Goal: Task Accomplishment & Management: Manage account settings

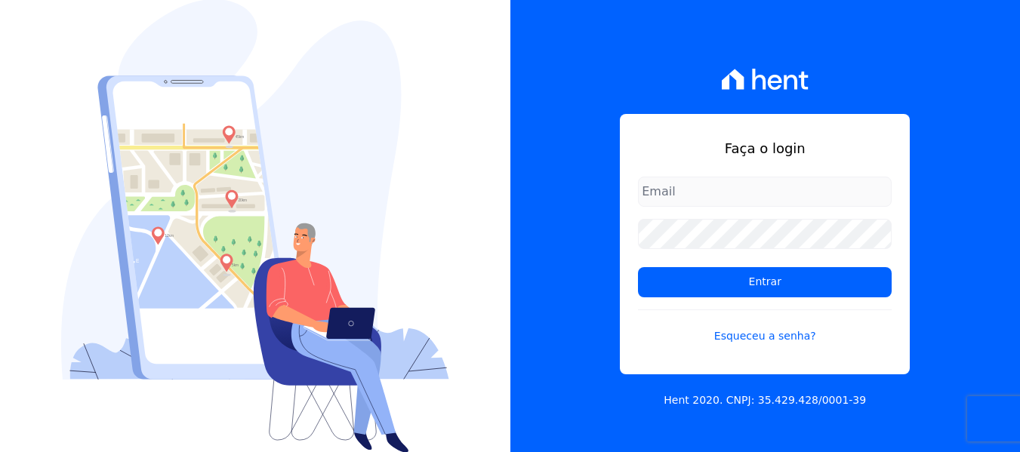
click at [700, 201] on input "email" at bounding box center [765, 192] width 254 height 30
type input "[PERSON_NAME][EMAIL_ADDRESS][DOMAIN_NAME]"
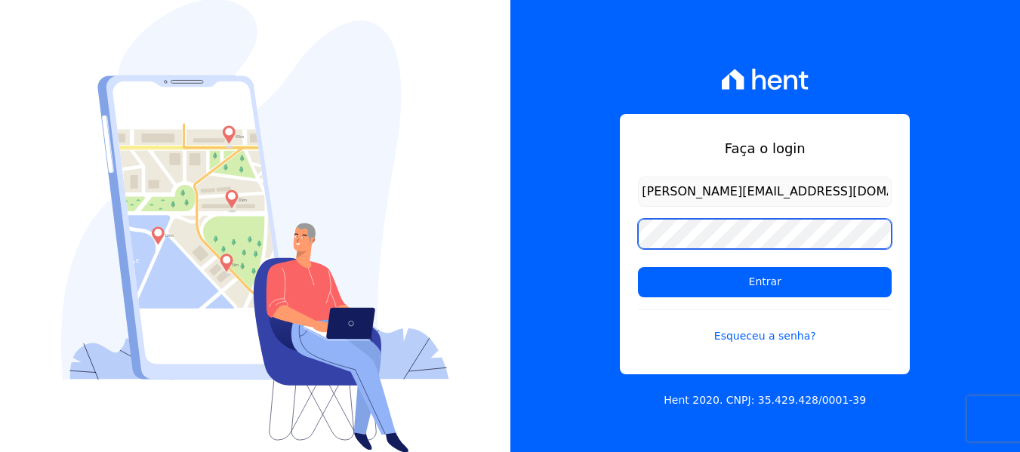
click at [638, 267] on input "Entrar" at bounding box center [765, 282] width 254 height 30
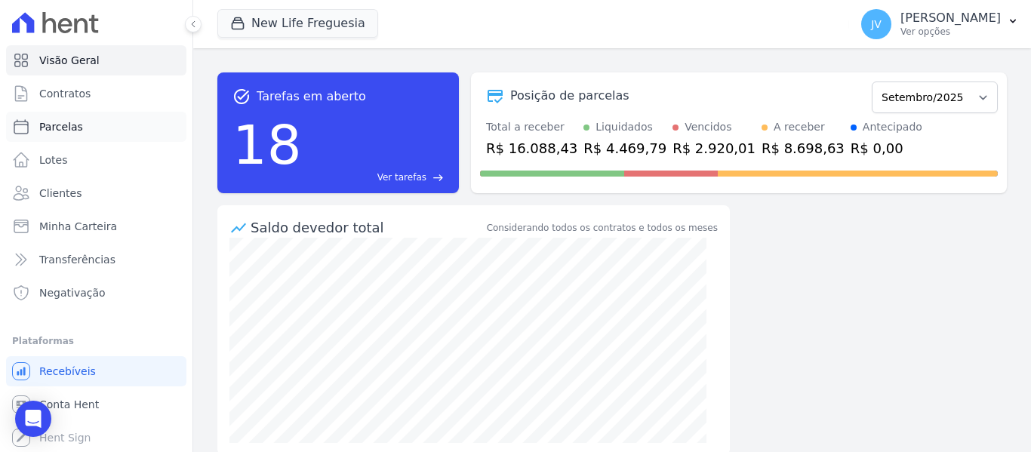
click at [85, 128] on link "Parcelas" at bounding box center [96, 127] width 180 height 30
select select
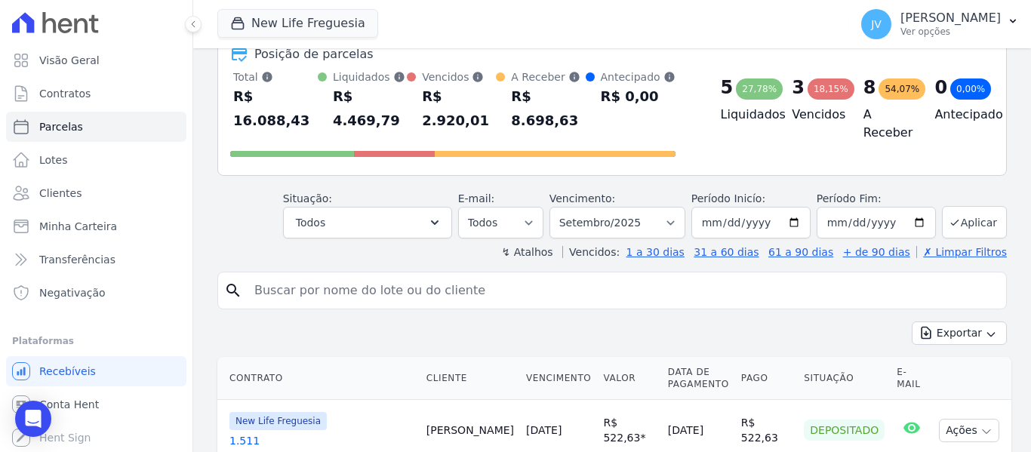
scroll to position [75, 0]
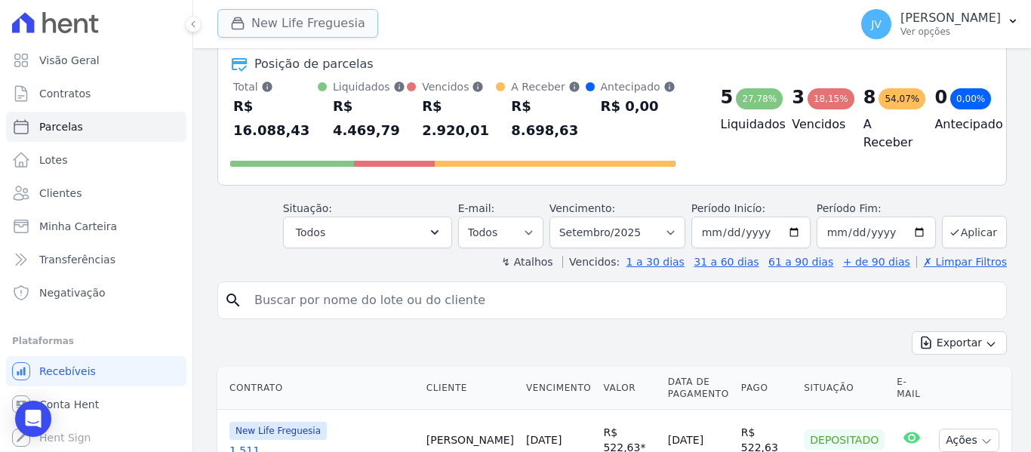
click at [288, 32] on button "New Life Freguesia" at bounding box center [297, 23] width 161 height 29
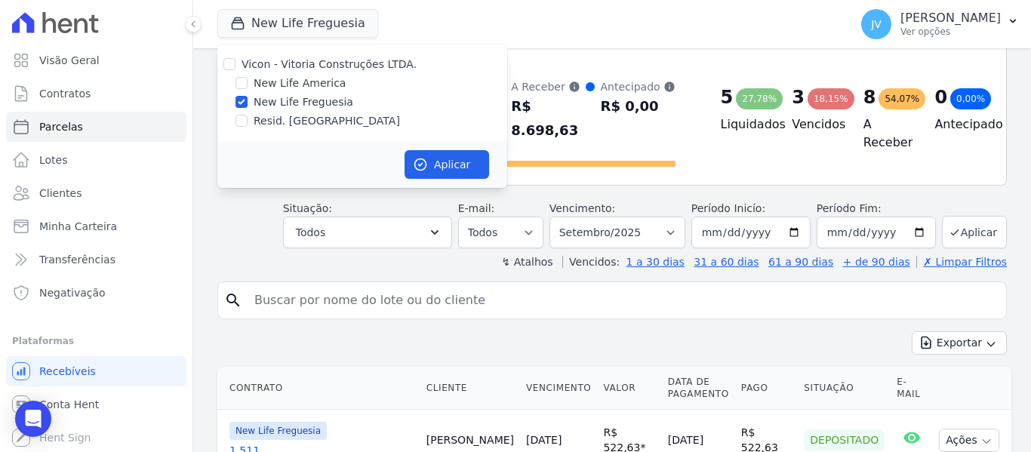
click at [223, 65] on div "Vicon - Vitoria Construções LTDA." at bounding box center [362, 65] width 290 height 16
click at [226, 65] on input "Vicon - Vitoria Construções LTDA." at bounding box center [229, 64] width 12 height 12
checkbox input "true"
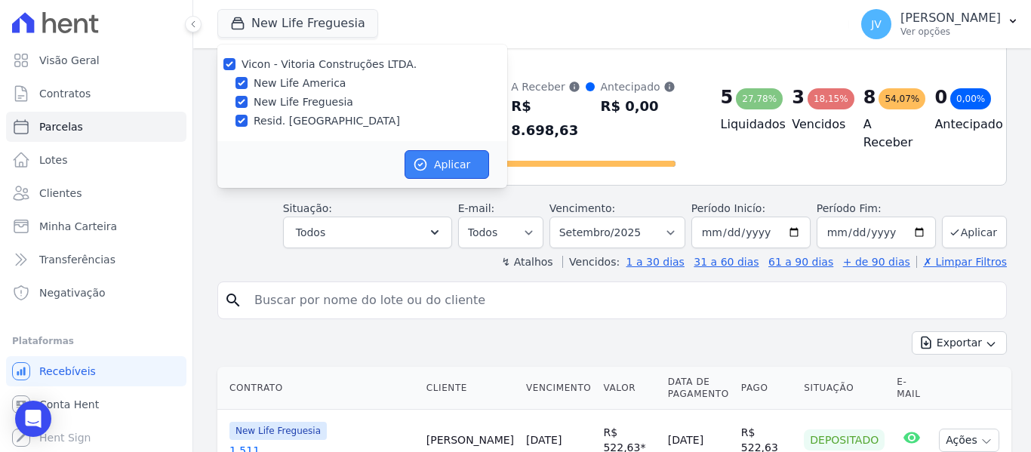
click at [423, 160] on icon "button" at bounding box center [420, 164] width 11 height 11
select select
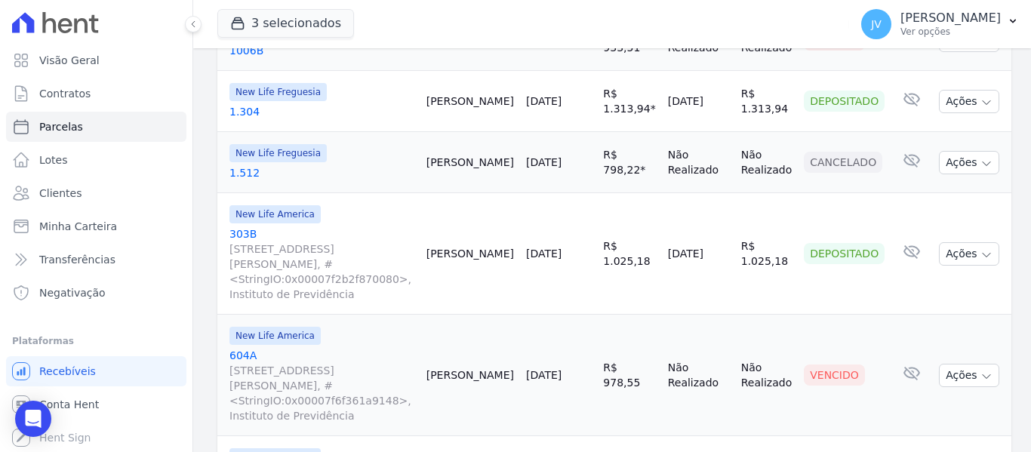
scroll to position [981, 0]
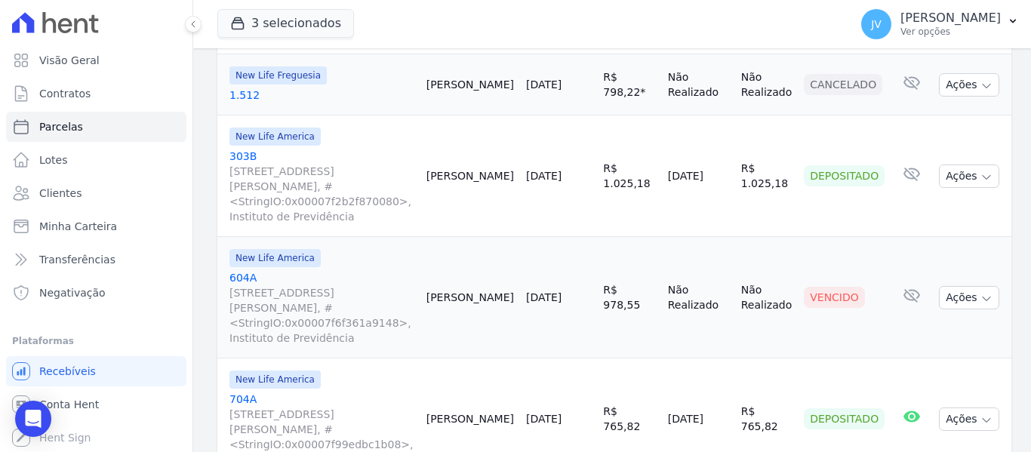
click at [789, 192] on td "R$ 1.025,18" at bounding box center [766, 176] width 63 height 122
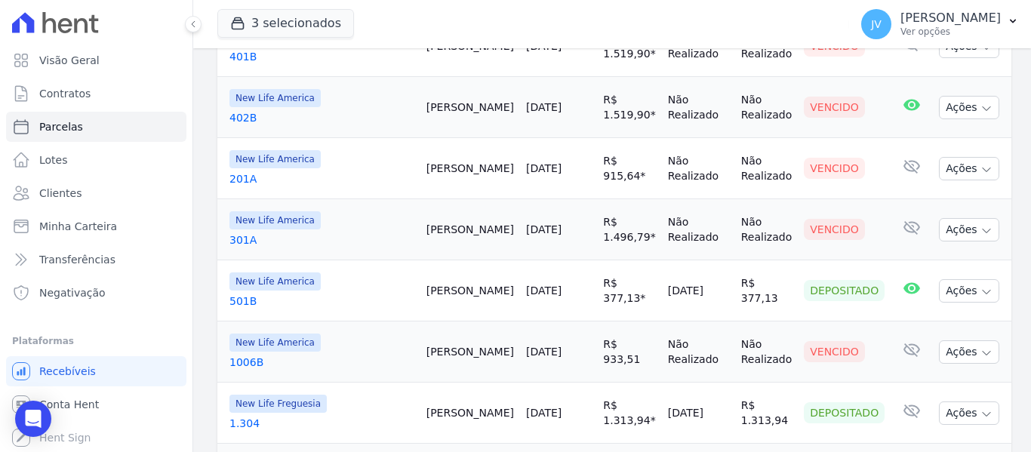
scroll to position [528, 0]
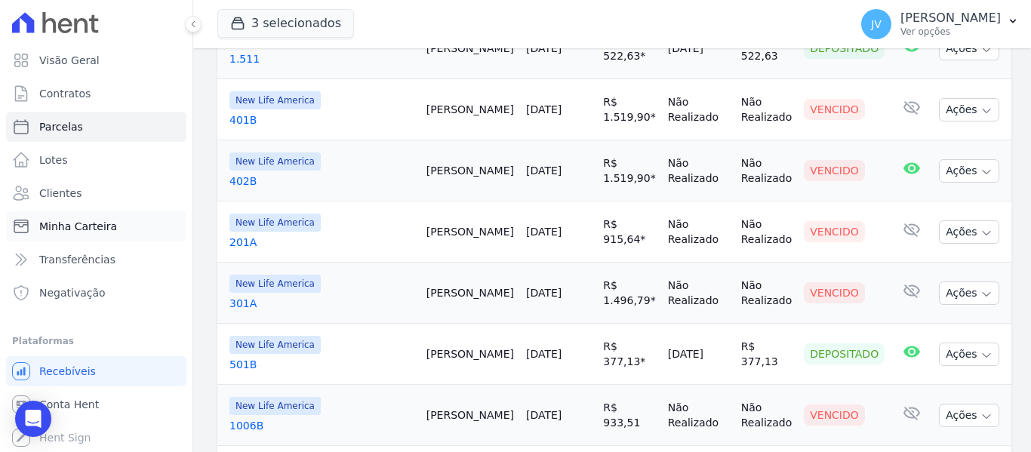
click at [75, 229] on span "Minha Carteira" at bounding box center [78, 226] width 78 height 15
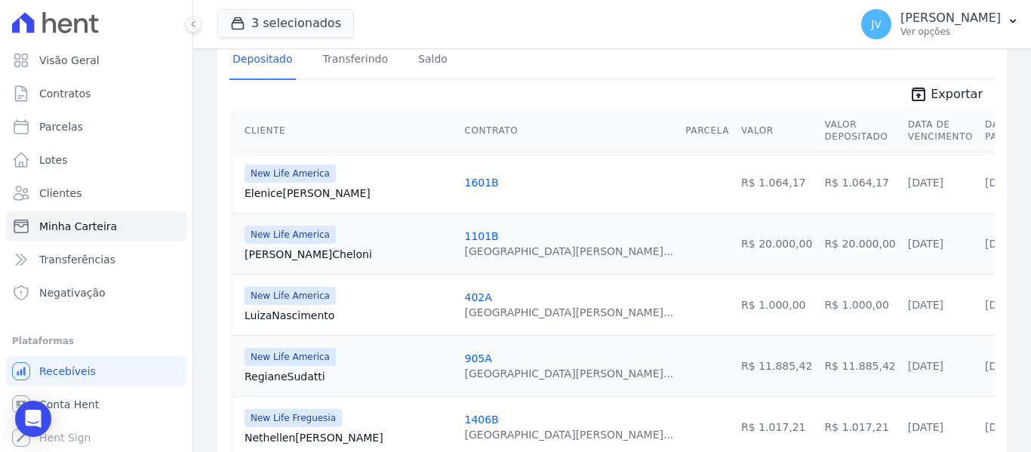
scroll to position [302, 0]
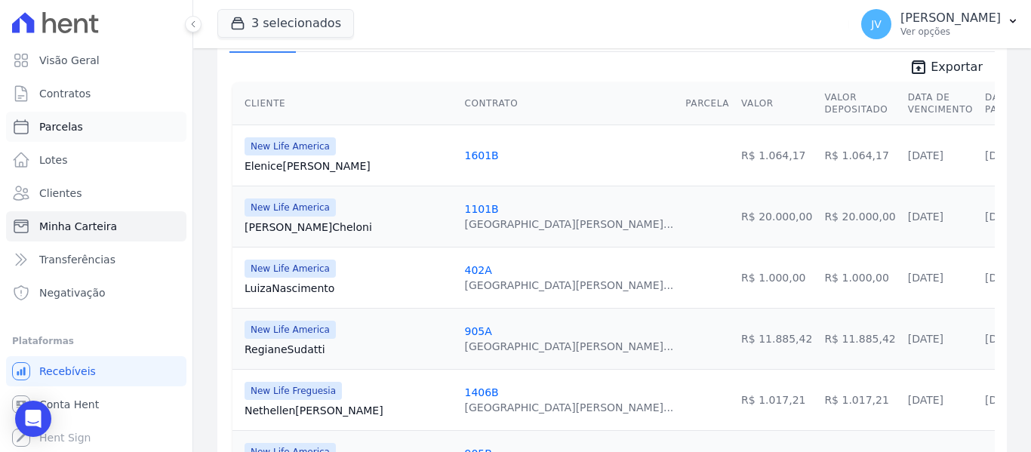
click at [80, 129] on link "Parcelas" at bounding box center [96, 127] width 180 height 30
select select
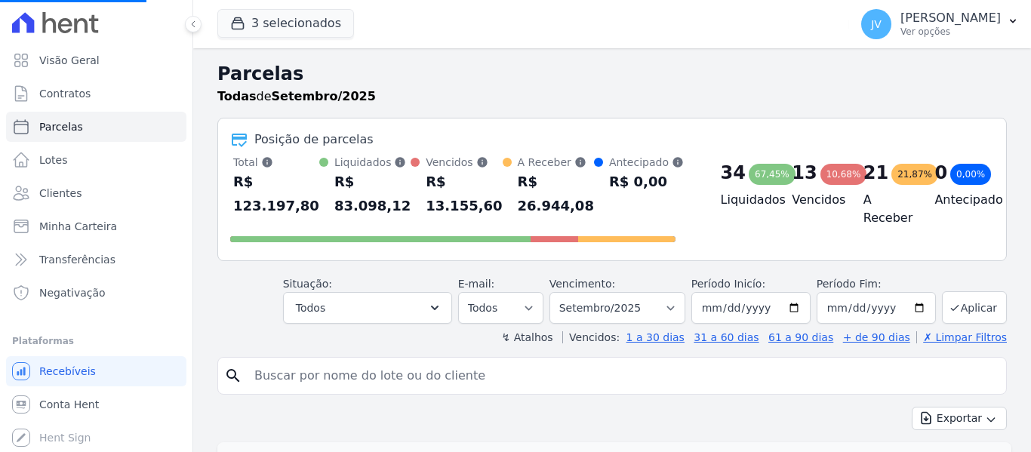
select select
